Goal: Navigation & Orientation: Find specific page/section

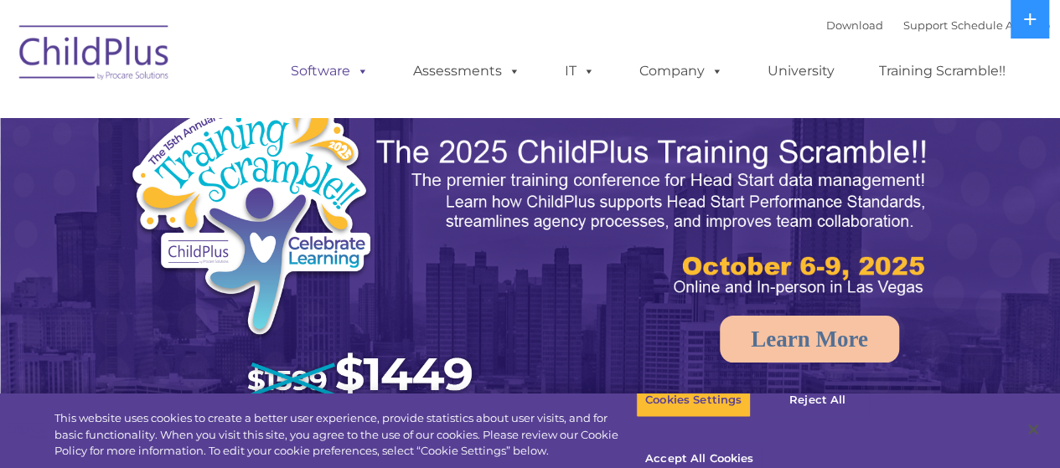
select select "MEDIUM"
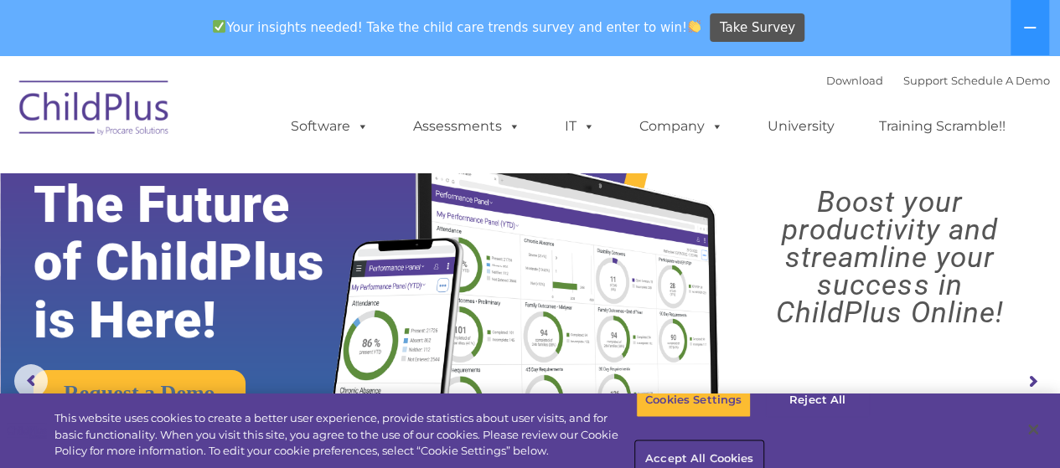
click at [762, 442] on button "Accept All Cookies" at bounding box center [699, 459] width 127 height 35
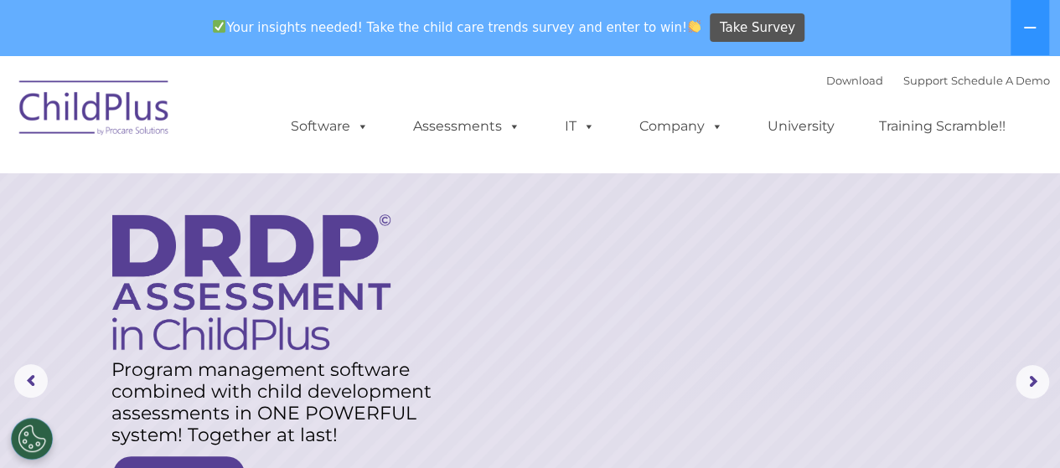
click at [794, 390] on rs-layer at bounding box center [530, 382] width 1060 height 654
click at [819, 387] on rs-layer at bounding box center [530, 382] width 1060 height 654
click at [548, 457] on rs-layer at bounding box center [530, 382] width 1060 height 654
click at [685, 458] on rs-layer at bounding box center [530, 382] width 1060 height 654
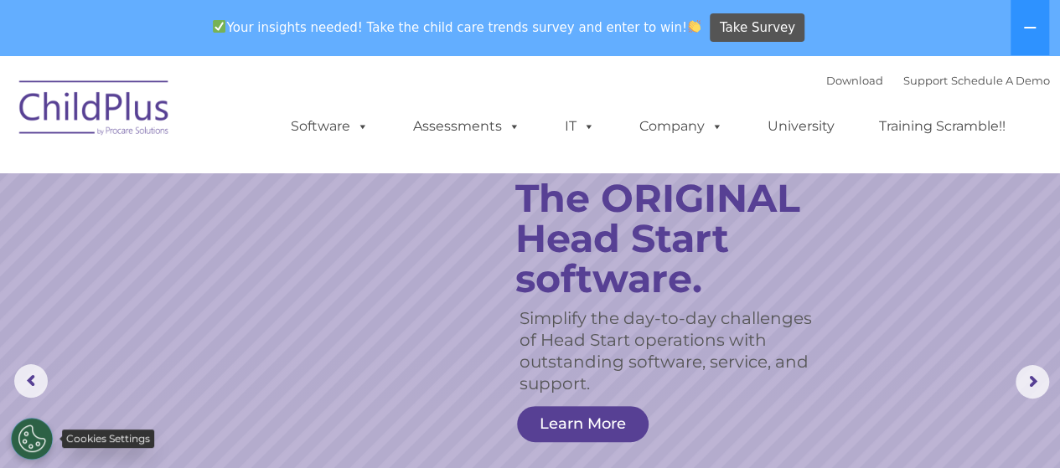
click at [35, 448] on button "Cookies Settings" at bounding box center [32, 439] width 42 height 42
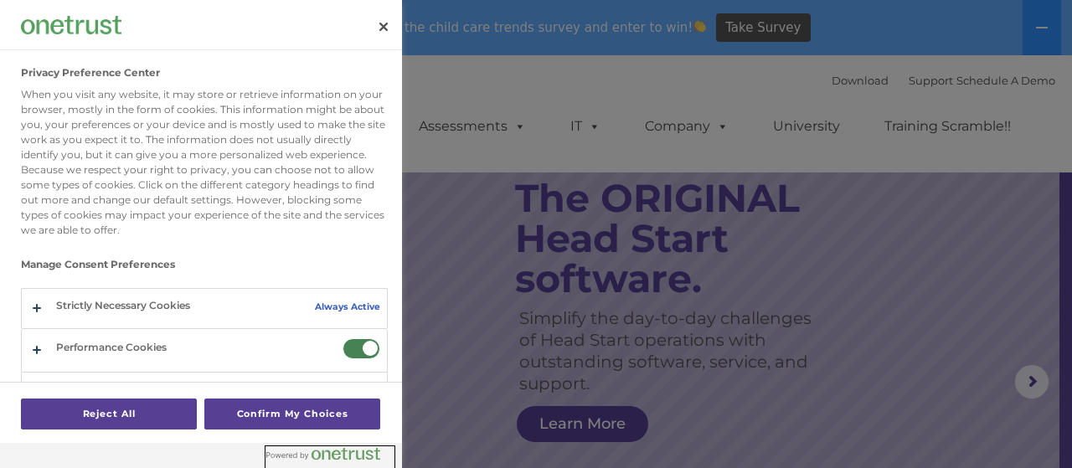
click at [266, 449] on link "Powered by OneTrust Opens in a new Tab" at bounding box center [329, 457] width 127 height 21
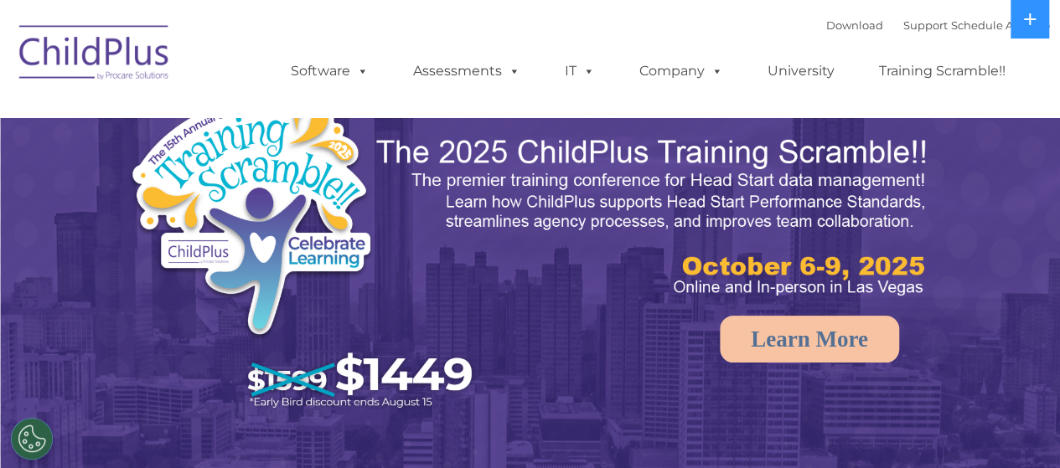
select select "MEDIUM"
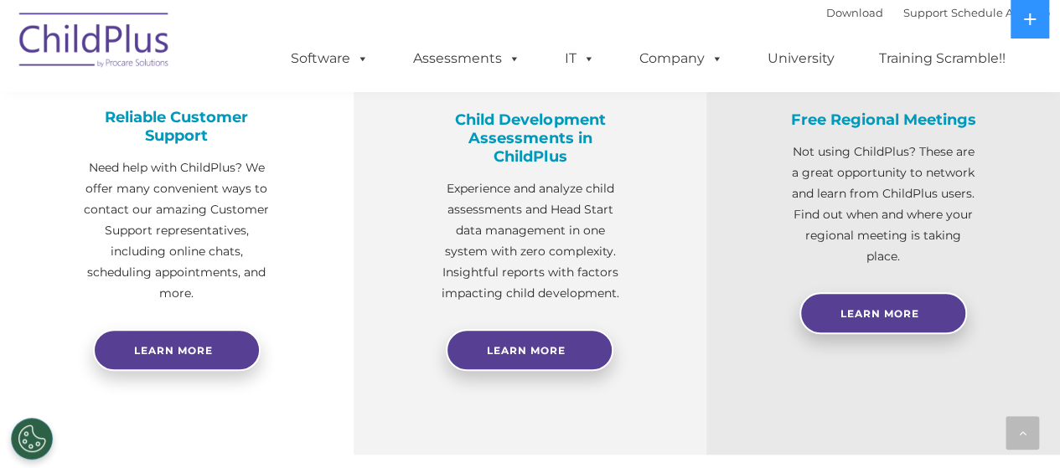
scroll to position [800, 0]
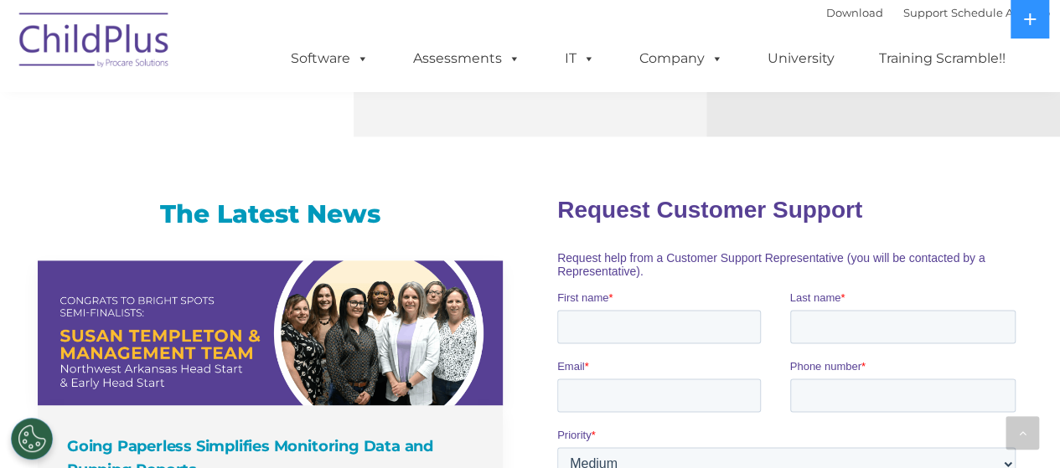
scroll to position [1015, 0]
